Goal: Task Accomplishment & Management: Manage account settings

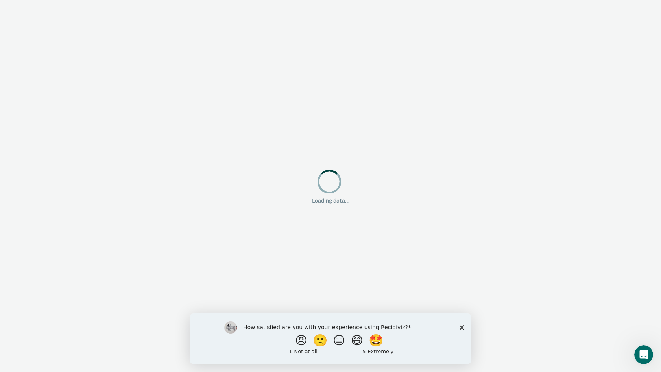
click at [460, 326] on polygon "Close survey" at bounding box center [462, 327] width 5 height 5
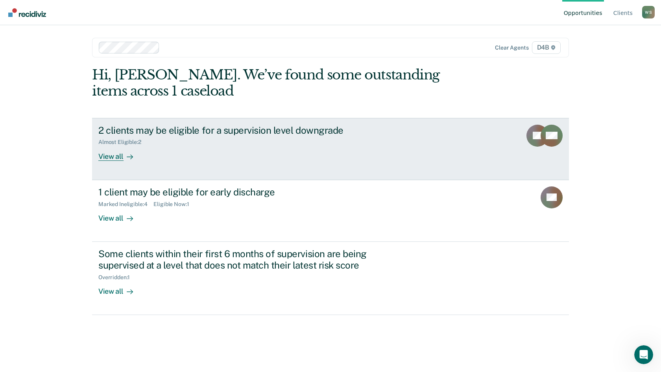
click at [115, 155] on div "View all" at bounding box center [120, 153] width 44 height 15
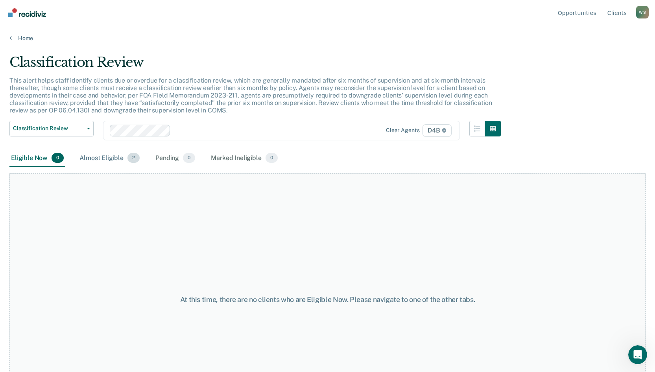
click at [109, 157] on div "Almost Eligible 2" at bounding box center [109, 158] width 63 height 17
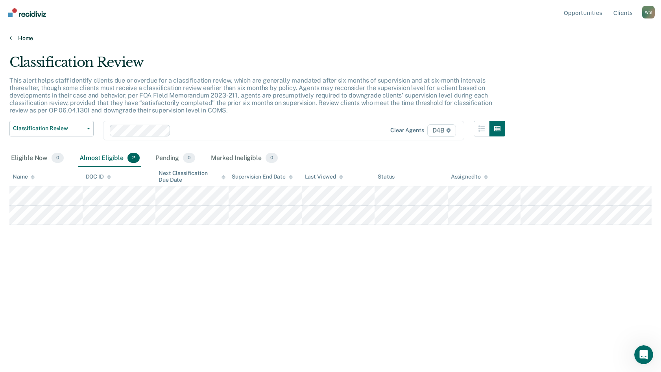
click at [13, 36] on link "Home" at bounding box center [330, 38] width 642 height 7
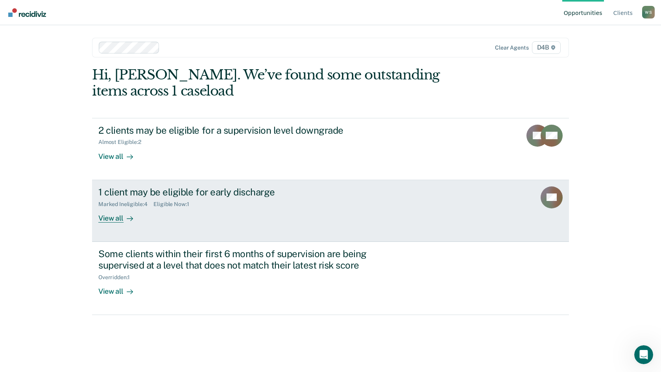
click at [125, 223] on link "1 client may be eligible for early discharge Marked Ineligible : 4 Eligible Now…" at bounding box center [330, 211] width 477 height 62
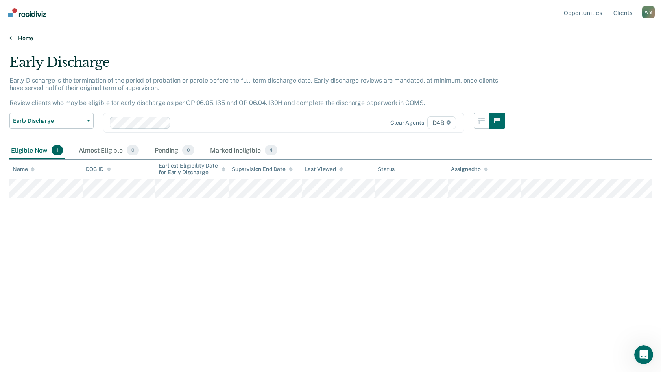
click at [11, 37] on icon at bounding box center [10, 38] width 2 height 6
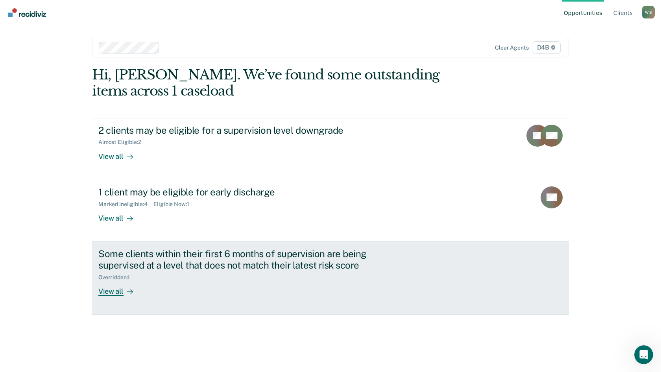
click at [122, 292] on div "View all" at bounding box center [120, 288] width 44 height 15
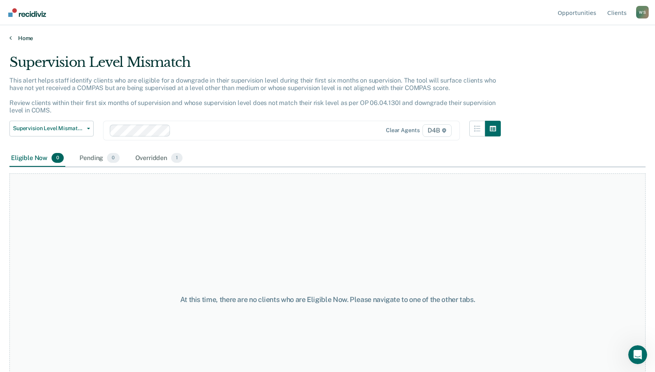
click at [14, 37] on link "Home" at bounding box center [327, 38] width 636 height 7
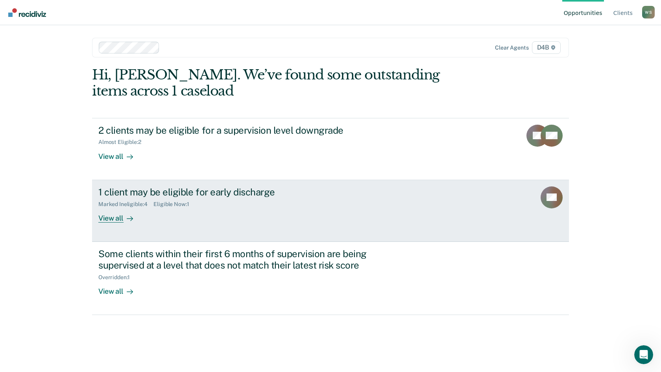
click at [115, 221] on div "View all" at bounding box center [120, 214] width 44 height 15
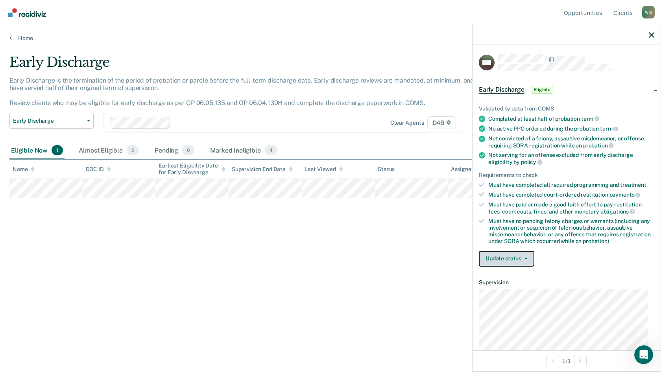
click at [505, 253] on button "Update status" at bounding box center [506, 259] width 55 height 16
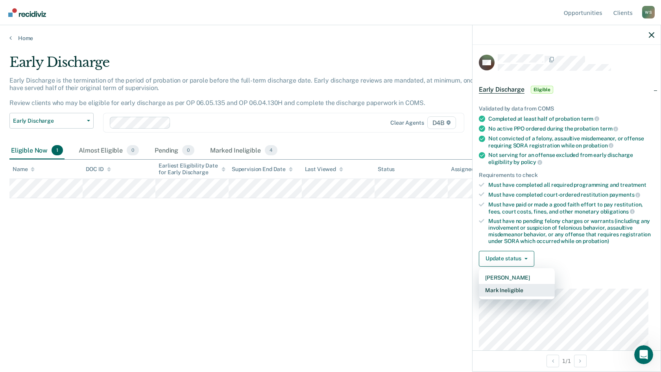
click at [496, 293] on button "Mark Ineligible" at bounding box center [517, 290] width 76 height 13
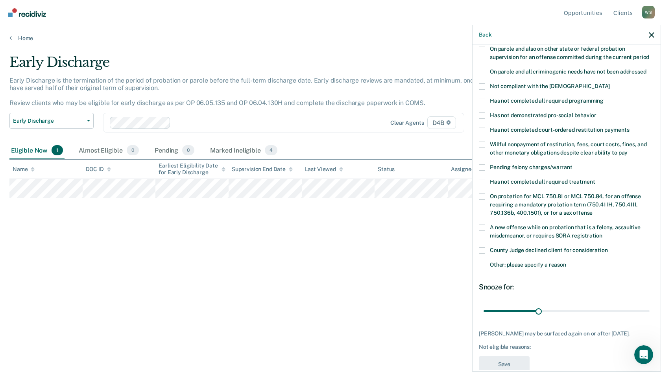
scroll to position [118, 0]
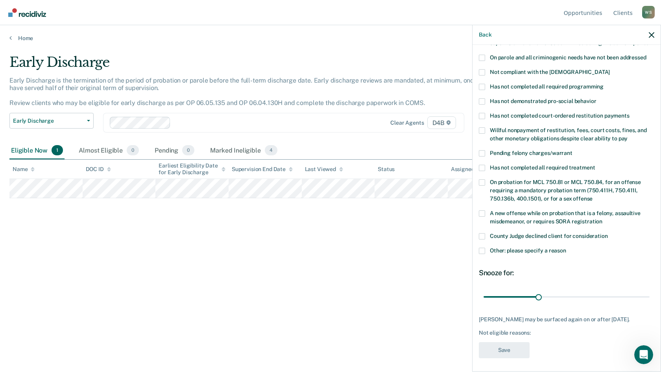
click at [484, 248] on span at bounding box center [482, 251] width 6 height 6
click at [566, 248] on input "Other: please specify a reason" at bounding box center [566, 248] width 0 height 0
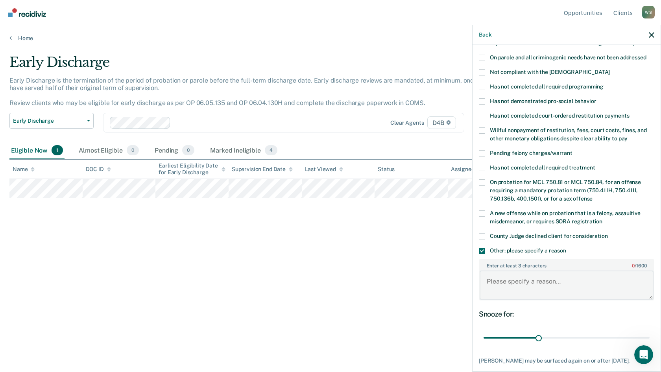
click at [511, 278] on textarea "Enter at least 3 characters 0 / 1600" at bounding box center [567, 285] width 174 height 29
type textarea "o"
type textarea "On for SO offense."
drag, startPoint x: 537, startPoint y: 332, endPoint x: 655, endPoint y: 324, distance: 118.0
type input "90"
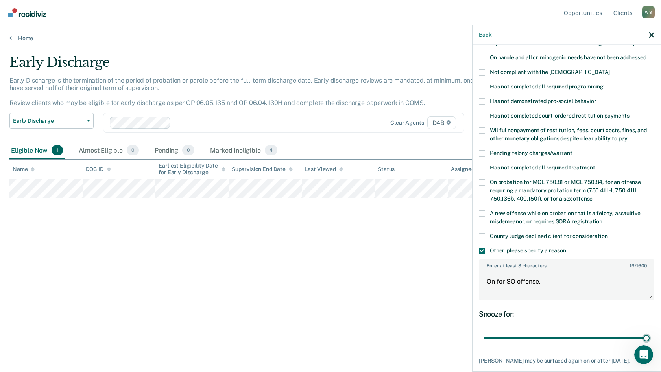
click at [650, 331] on input "range" at bounding box center [567, 338] width 166 height 14
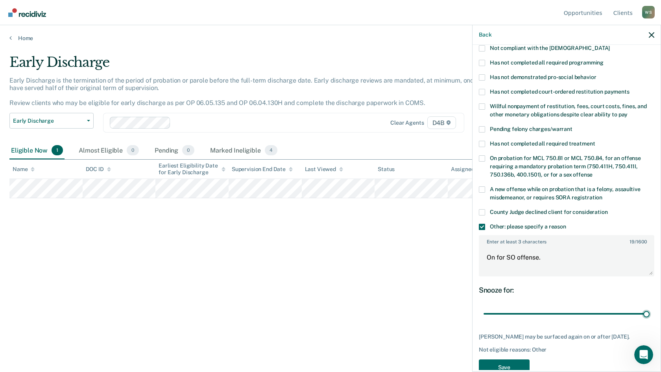
scroll to position [153, 0]
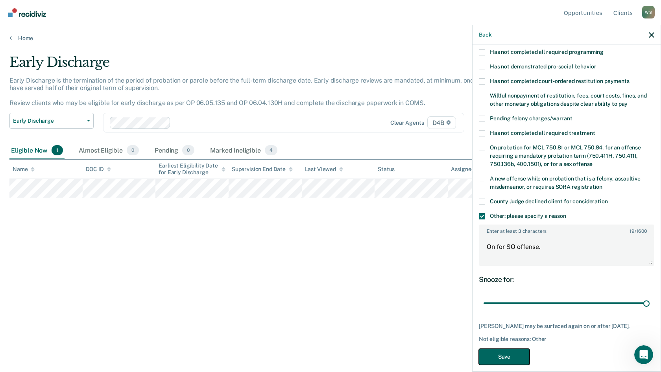
click at [512, 351] on button "Save" at bounding box center [504, 357] width 51 height 16
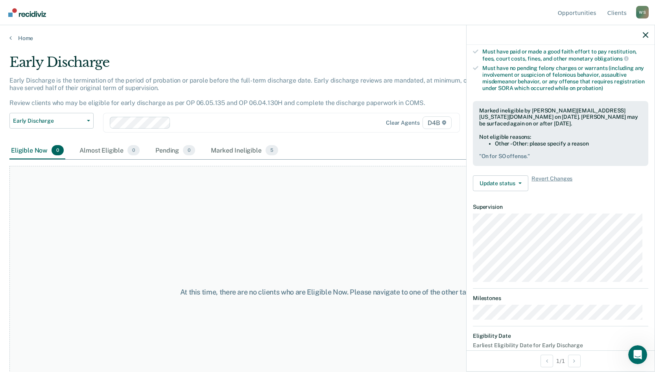
click at [6, 34] on div "Home" at bounding box center [327, 33] width 655 height 17
click at [11, 40] on icon at bounding box center [10, 38] width 2 height 6
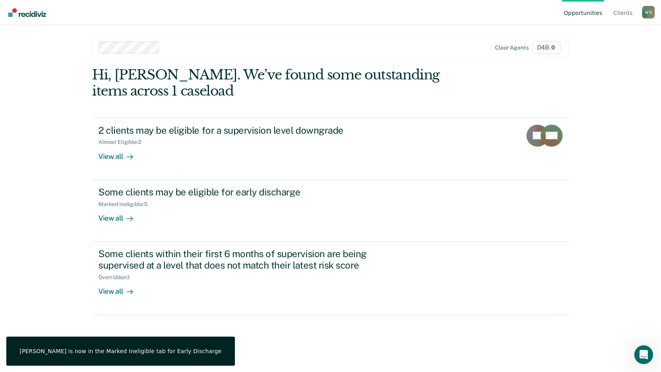
click at [649, 9] on div "W S" at bounding box center [648, 12] width 13 height 13
click at [606, 61] on link "Log Out" at bounding box center [617, 62] width 51 height 7
